Goal: Task Accomplishment & Management: Manage account settings

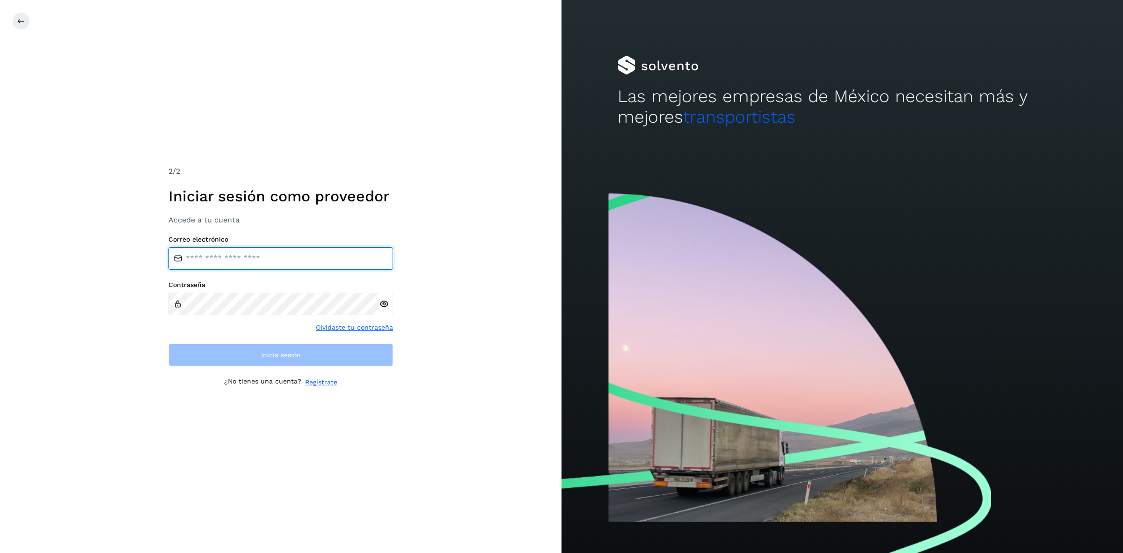
type input "**********"
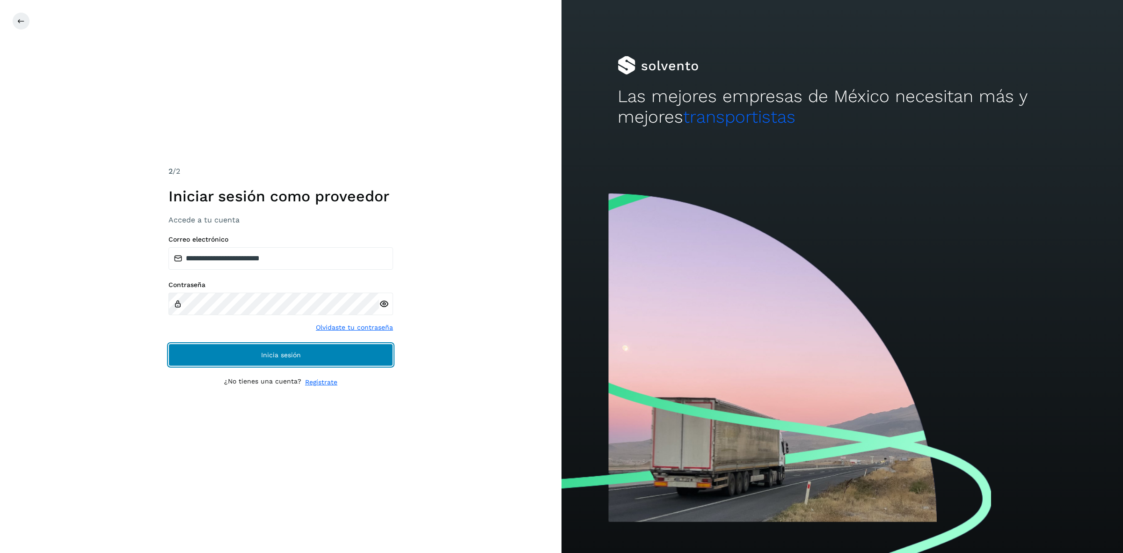
click at [207, 354] on button "Inicia sesión" at bounding box center [280, 354] width 225 height 22
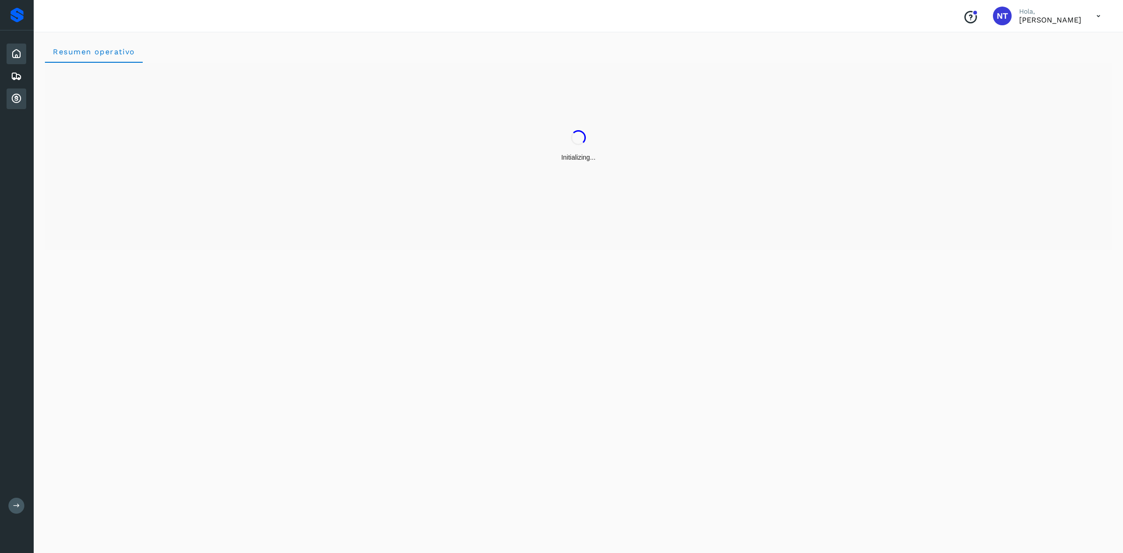
click at [7, 94] on div "Cuentas por cobrar" at bounding box center [17, 98] width 20 height 21
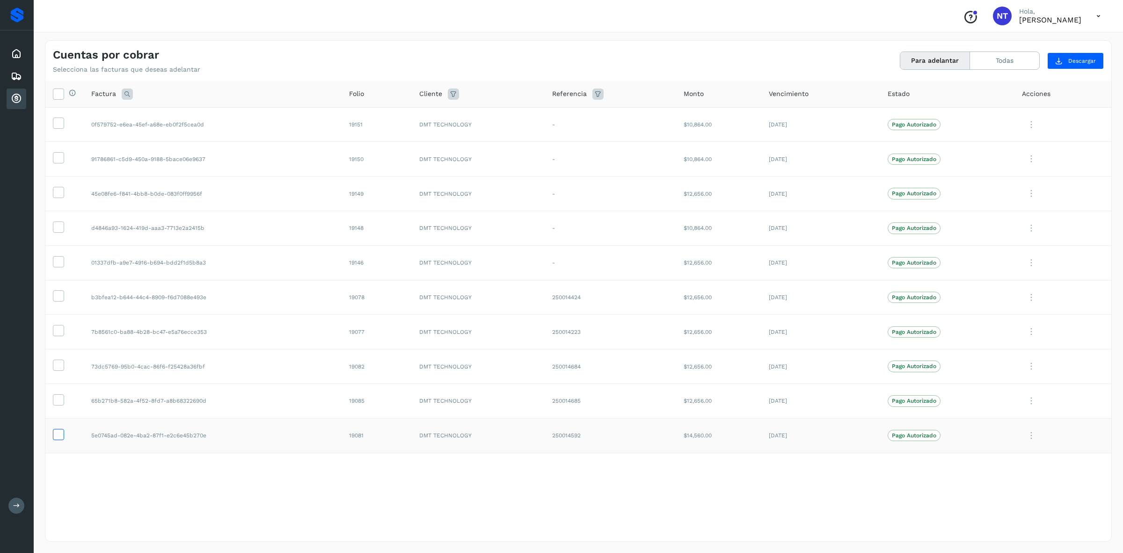
click at [59, 433] on icon at bounding box center [58, 434] width 10 height 10
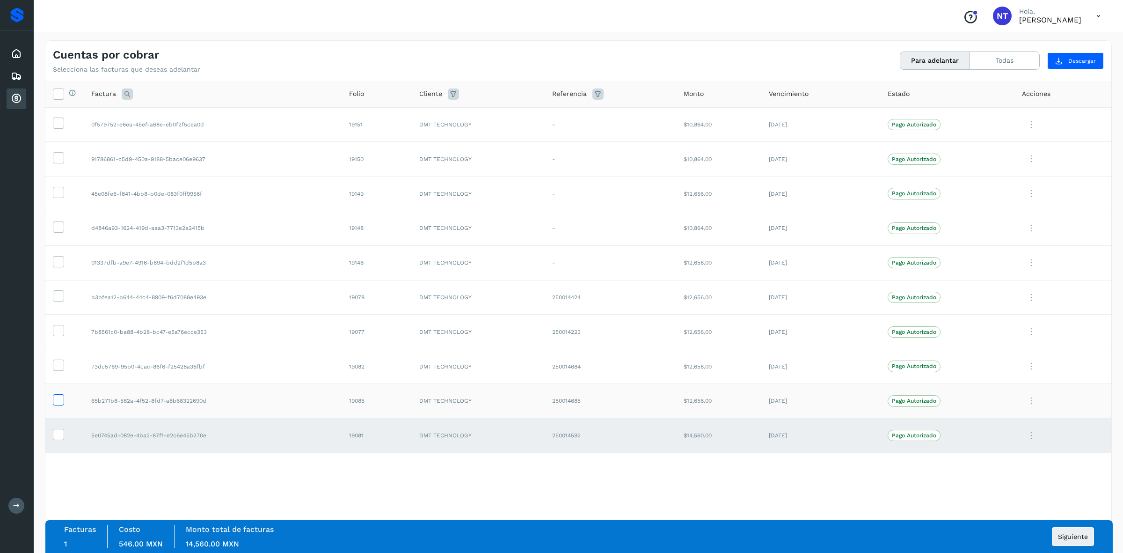
click at [59, 404] on icon at bounding box center [58, 399] width 10 height 10
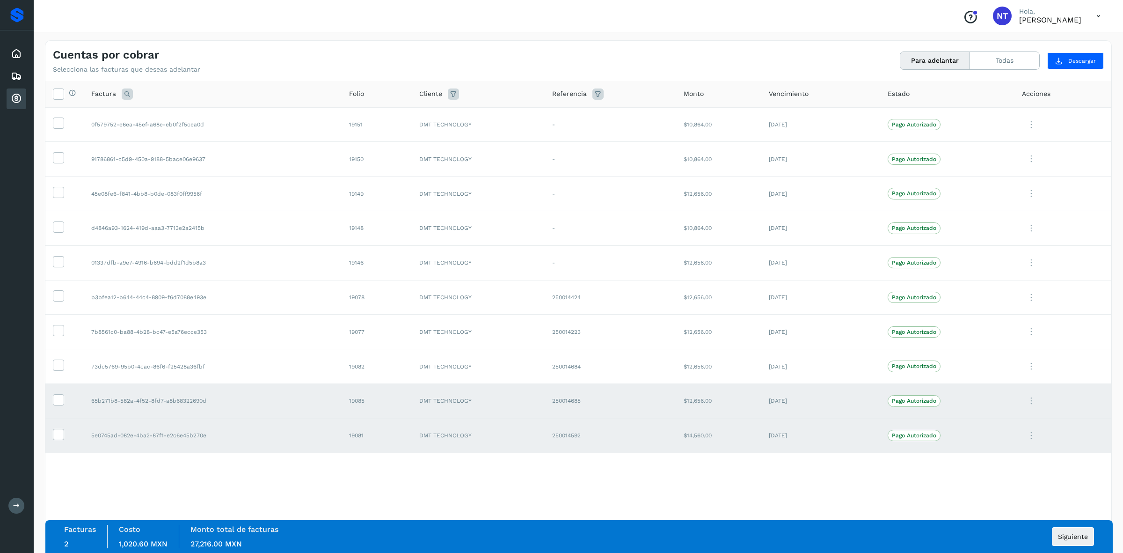
click at [701, 490] on div "Selecciona todas las facturas disponibles para adelanto Factura Folio Cliente R…" at bounding box center [578, 292] width 1066 height 422
click at [58, 431] on icon at bounding box center [58, 434] width 10 height 10
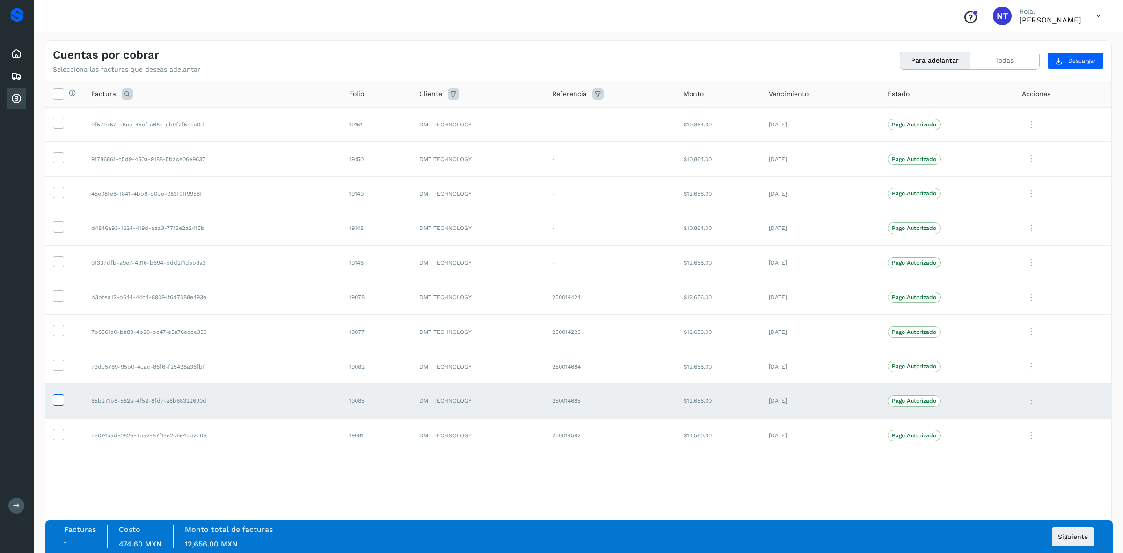
click at [58, 401] on icon at bounding box center [58, 399] width 10 height 10
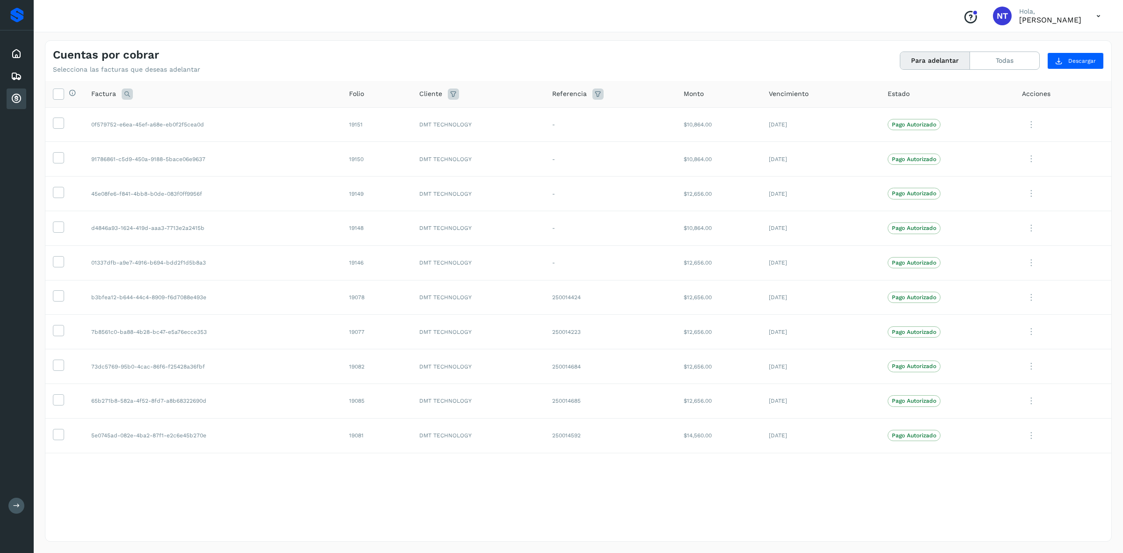
click at [1093, 15] on icon at bounding box center [1098, 16] width 19 height 19
click at [1042, 47] on div "Cerrar sesión" at bounding box center [1051, 42] width 111 height 18
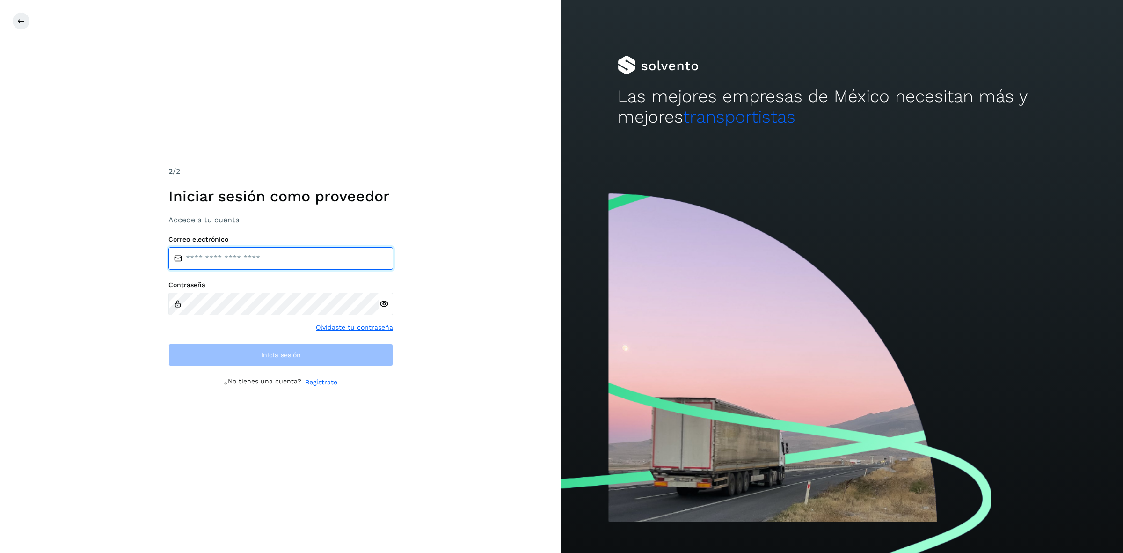
type input "**********"
